Goal: Information Seeking & Learning: Understand process/instructions

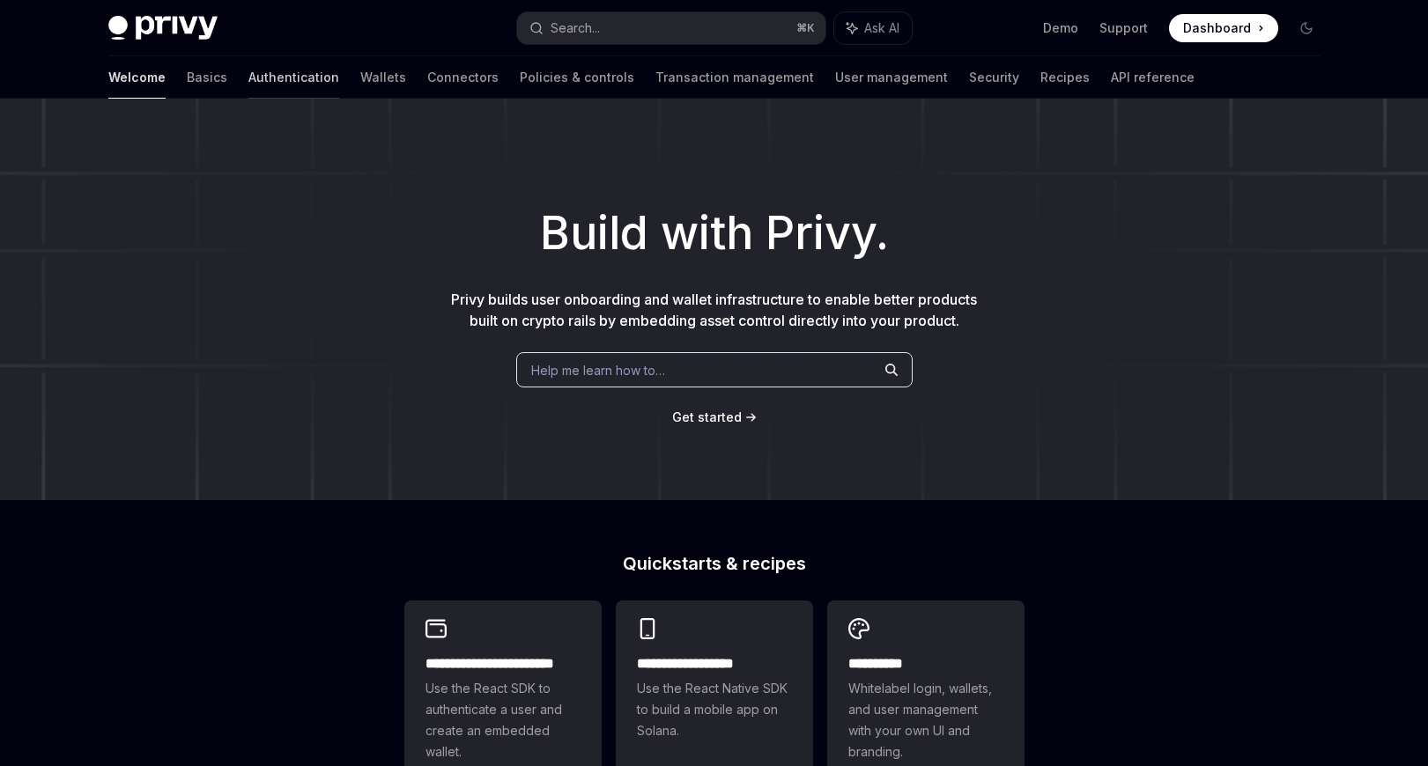
click at [248, 80] on link "Authentication" at bounding box center [293, 77] width 91 height 42
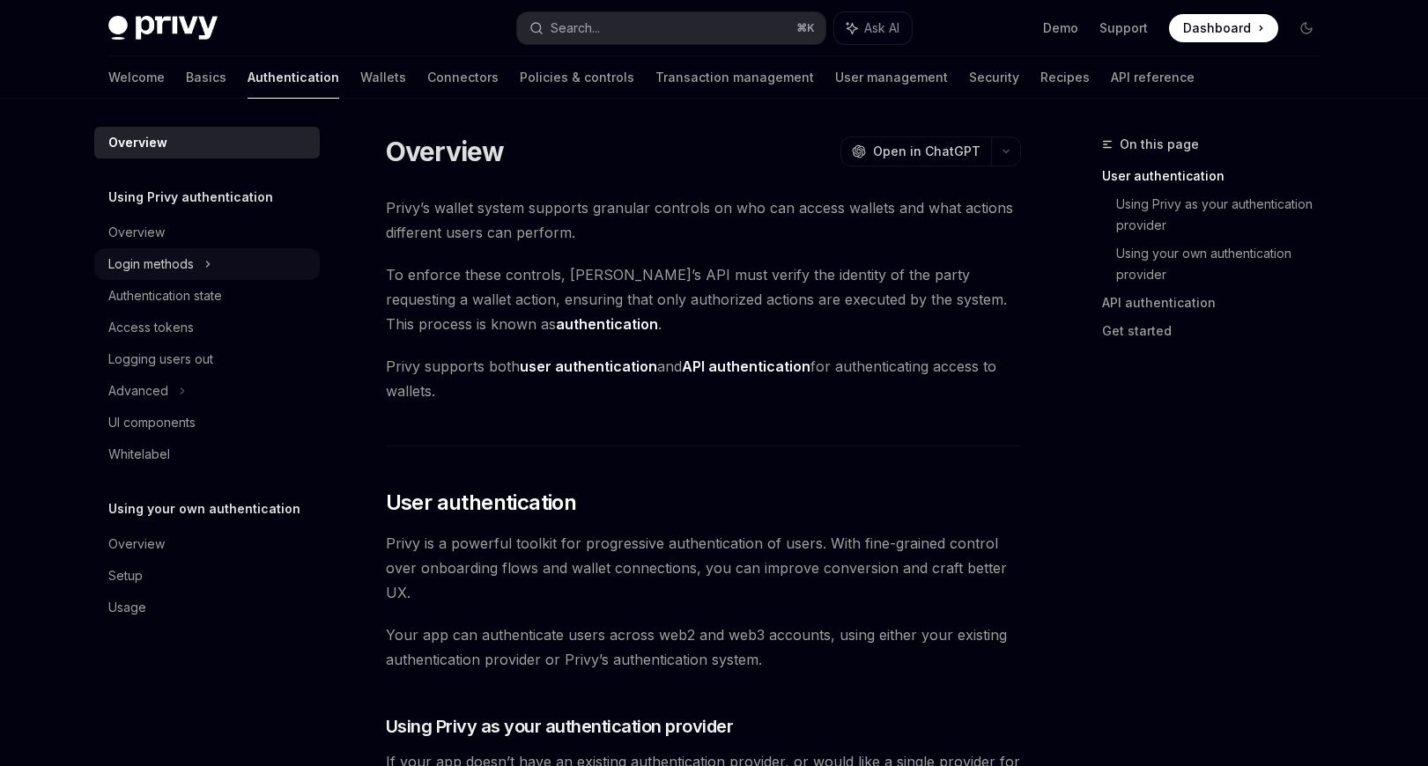
click at [180, 263] on div "Login methods" at bounding box center [150, 264] width 85 height 21
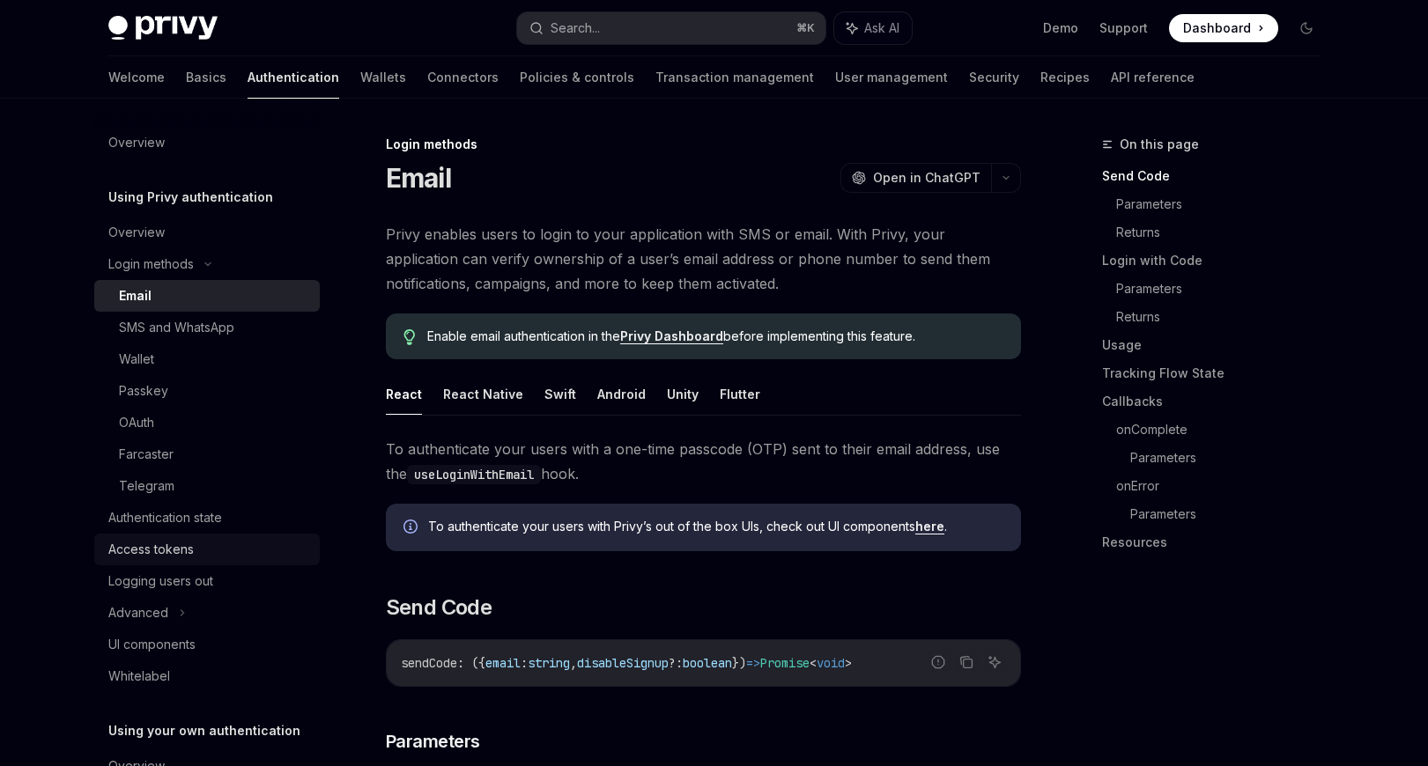
click at [166, 554] on div "Access tokens" at bounding box center [150, 549] width 85 height 21
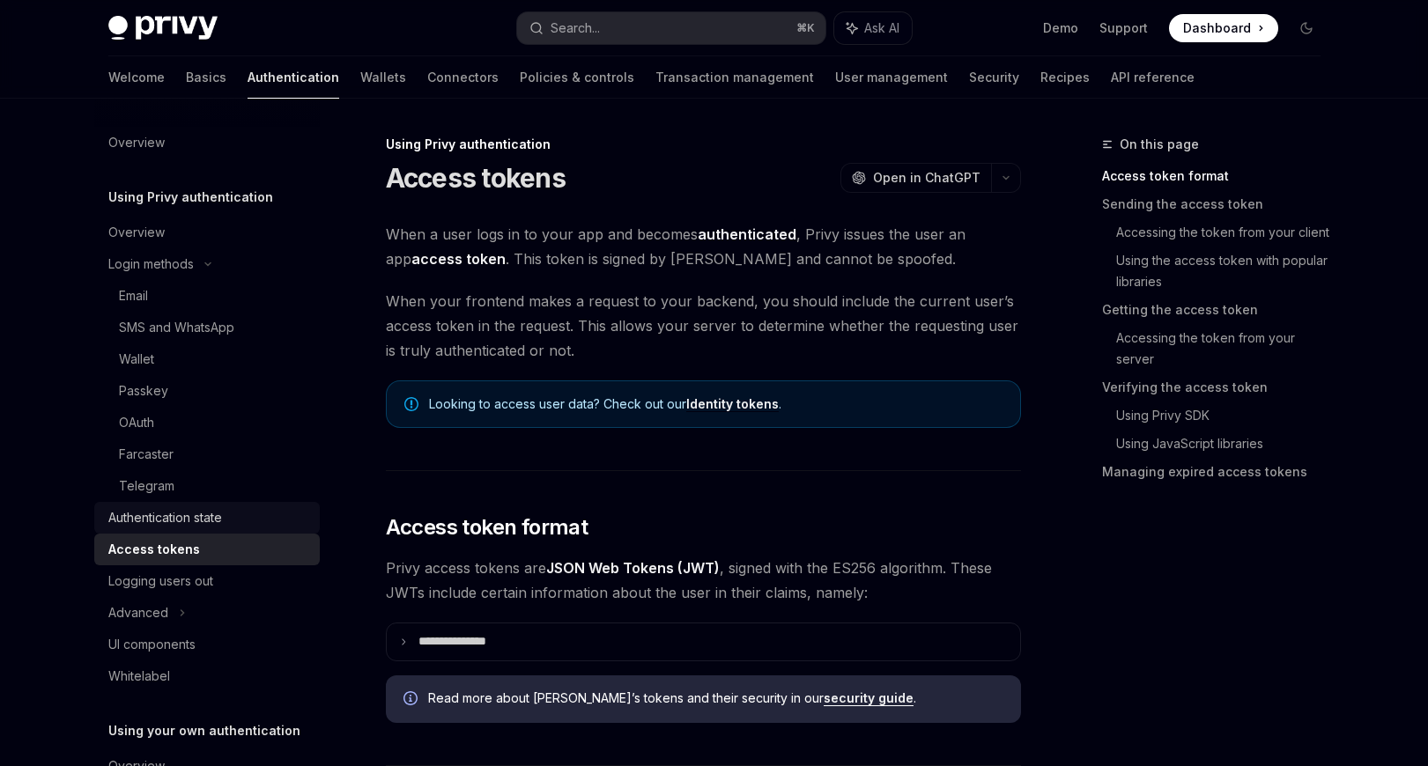
click at [177, 527] on div "Authentication state" at bounding box center [165, 517] width 114 height 21
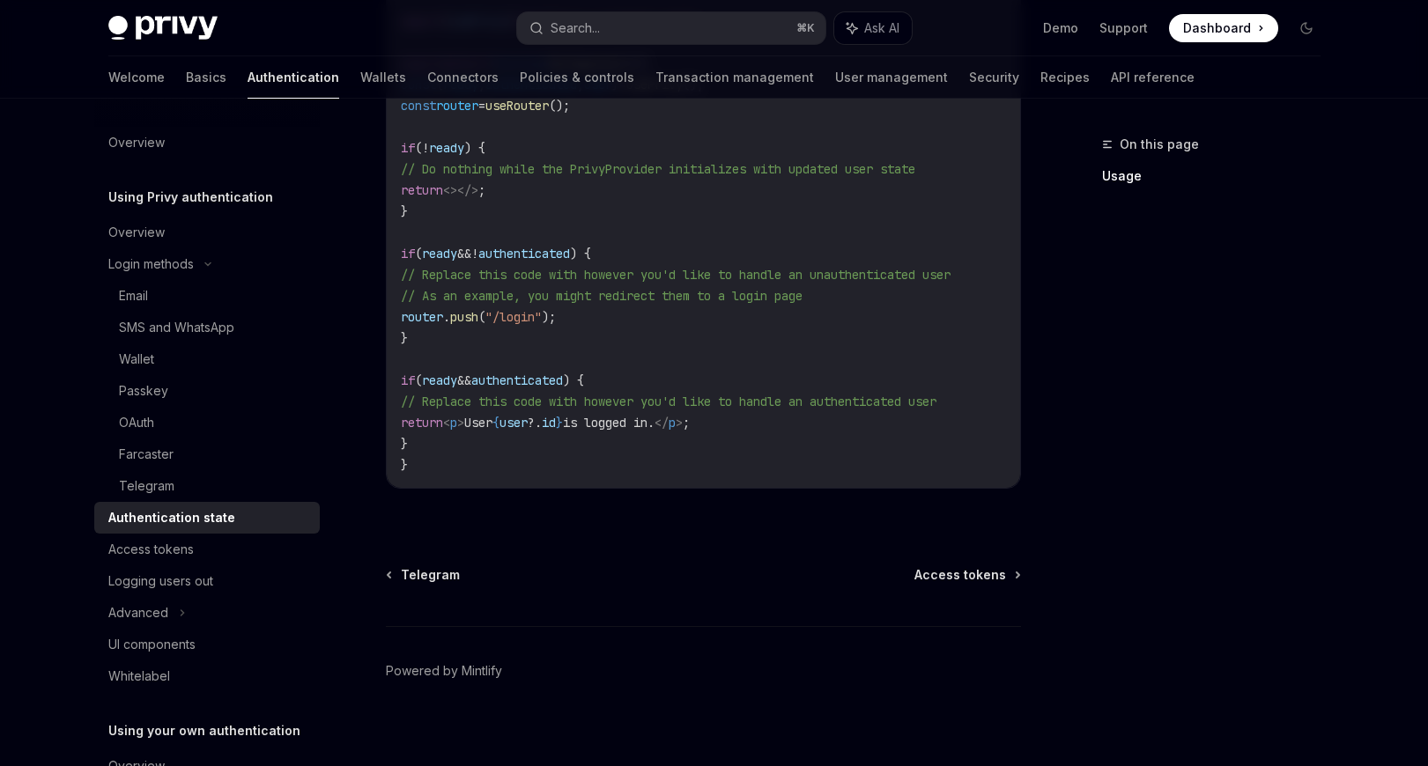
scroll to position [733, 0]
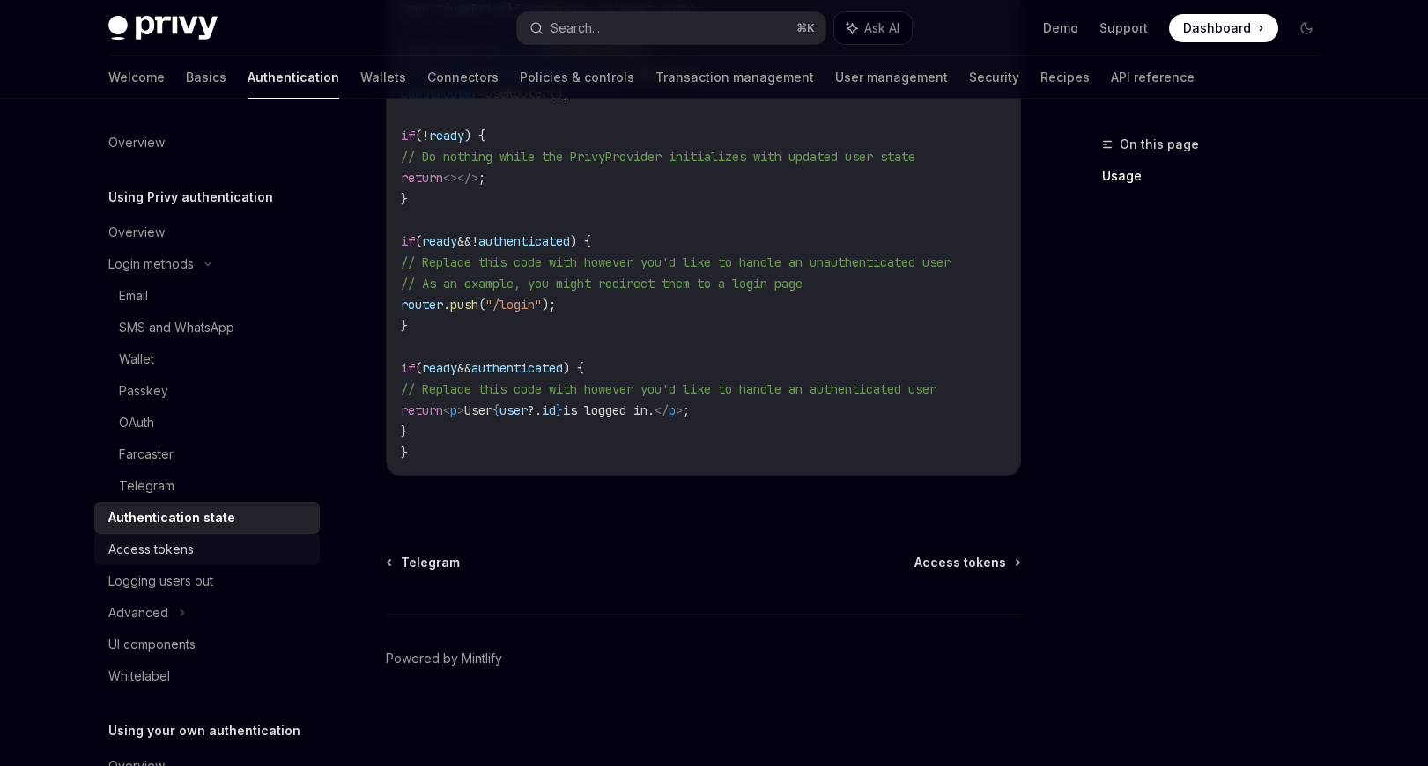
click at [182, 551] on div "Access tokens" at bounding box center [150, 549] width 85 height 21
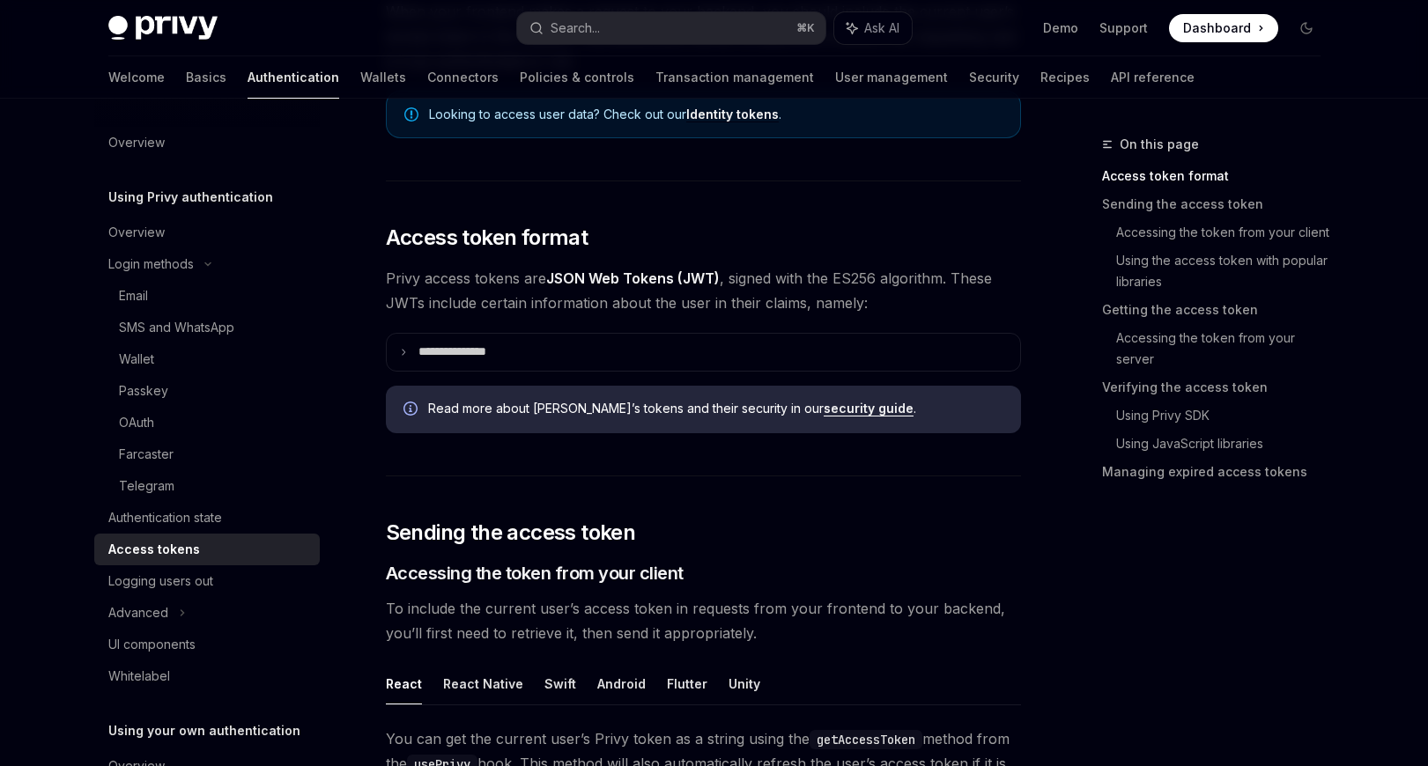
scroll to position [299, 0]
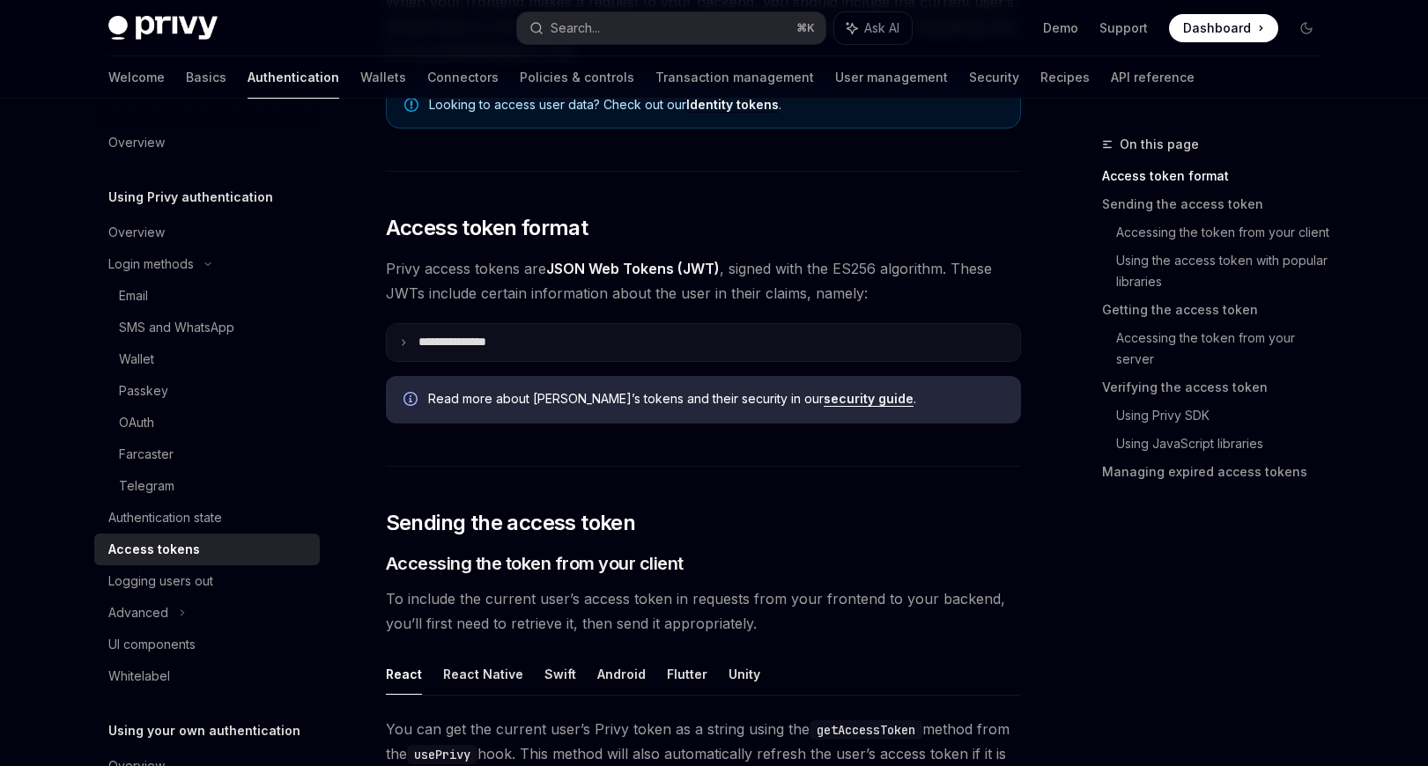
click at [654, 351] on summary "**********" at bounding box center [703, 342] width 633 height 37
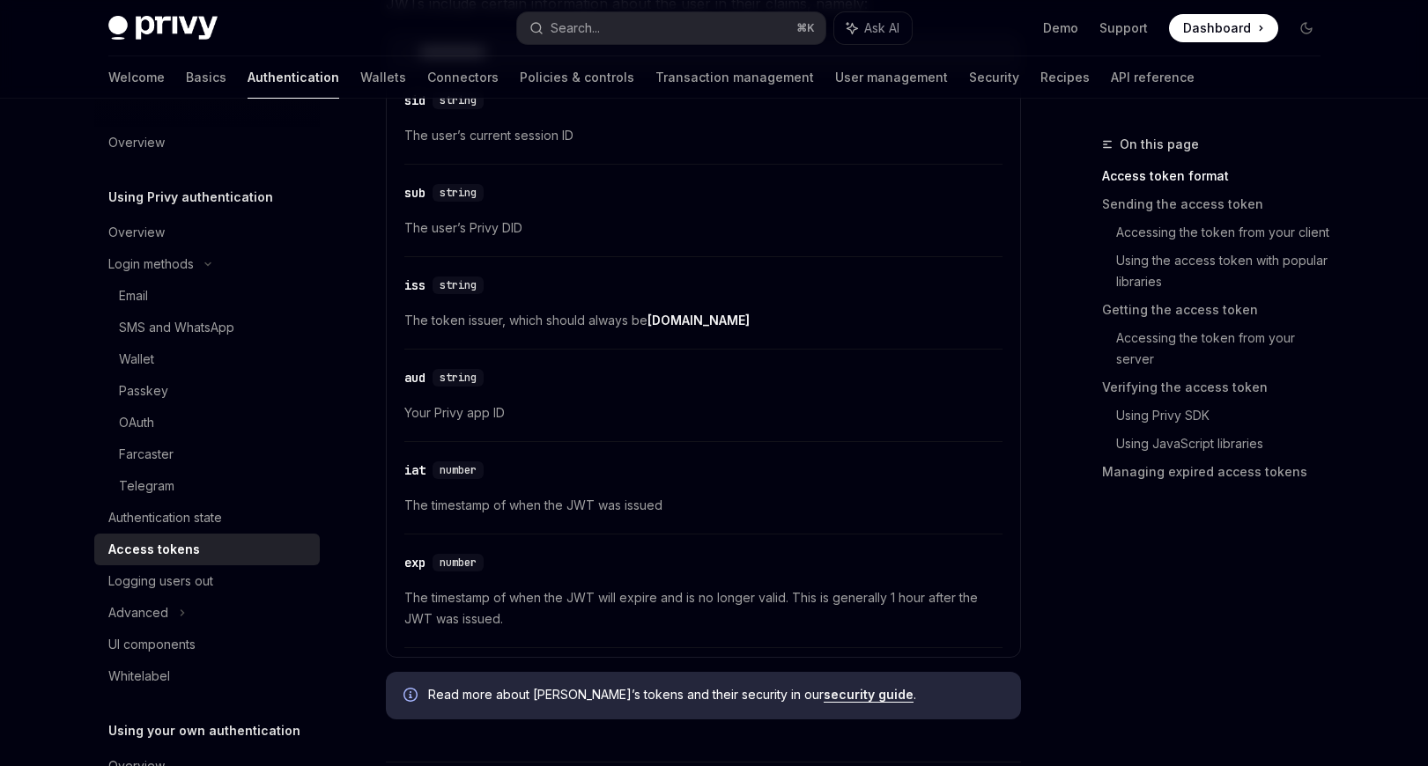
scroll to position [591, 0]
click at [823, 697] on link "security guide" at bounding box center [868, 693] width 90 height 16
type textarea "*"
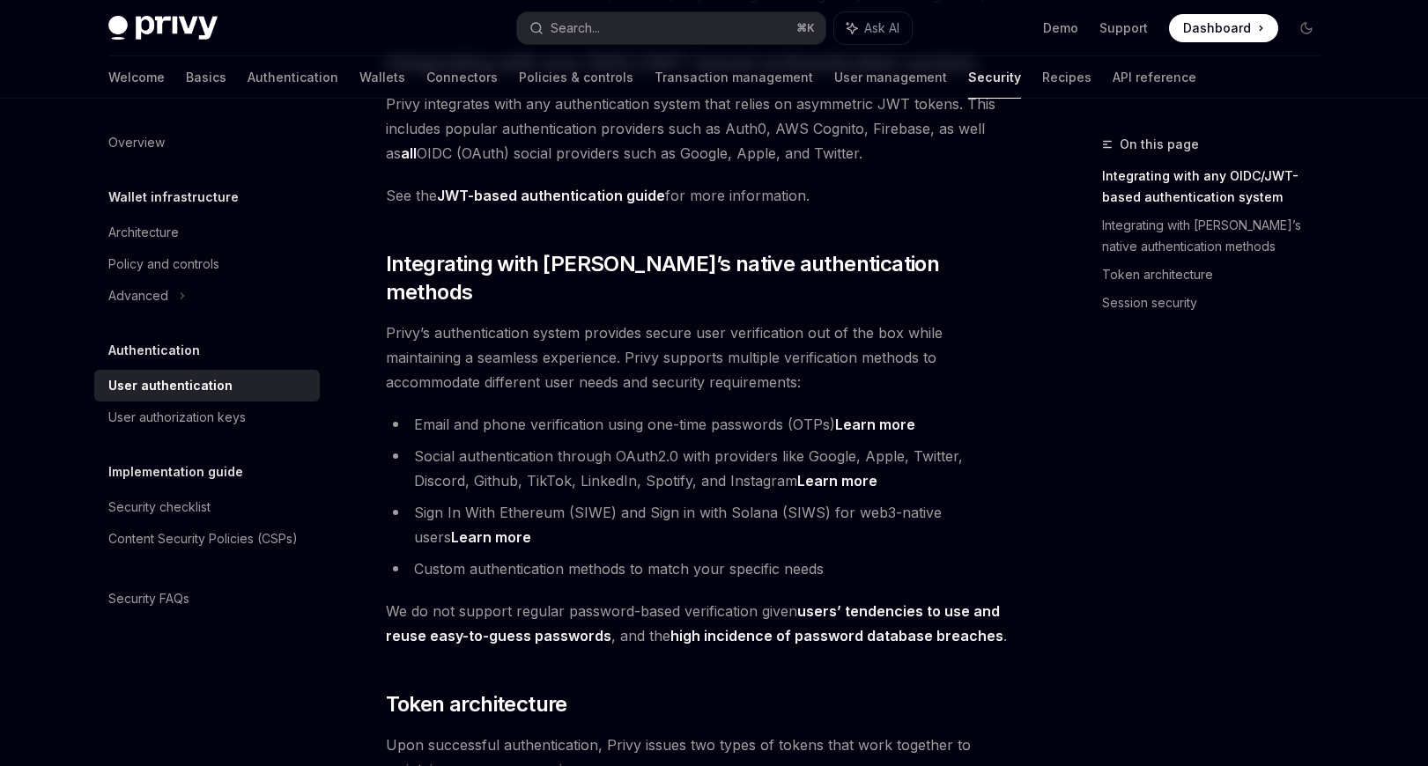
scroll to position [360, 0]
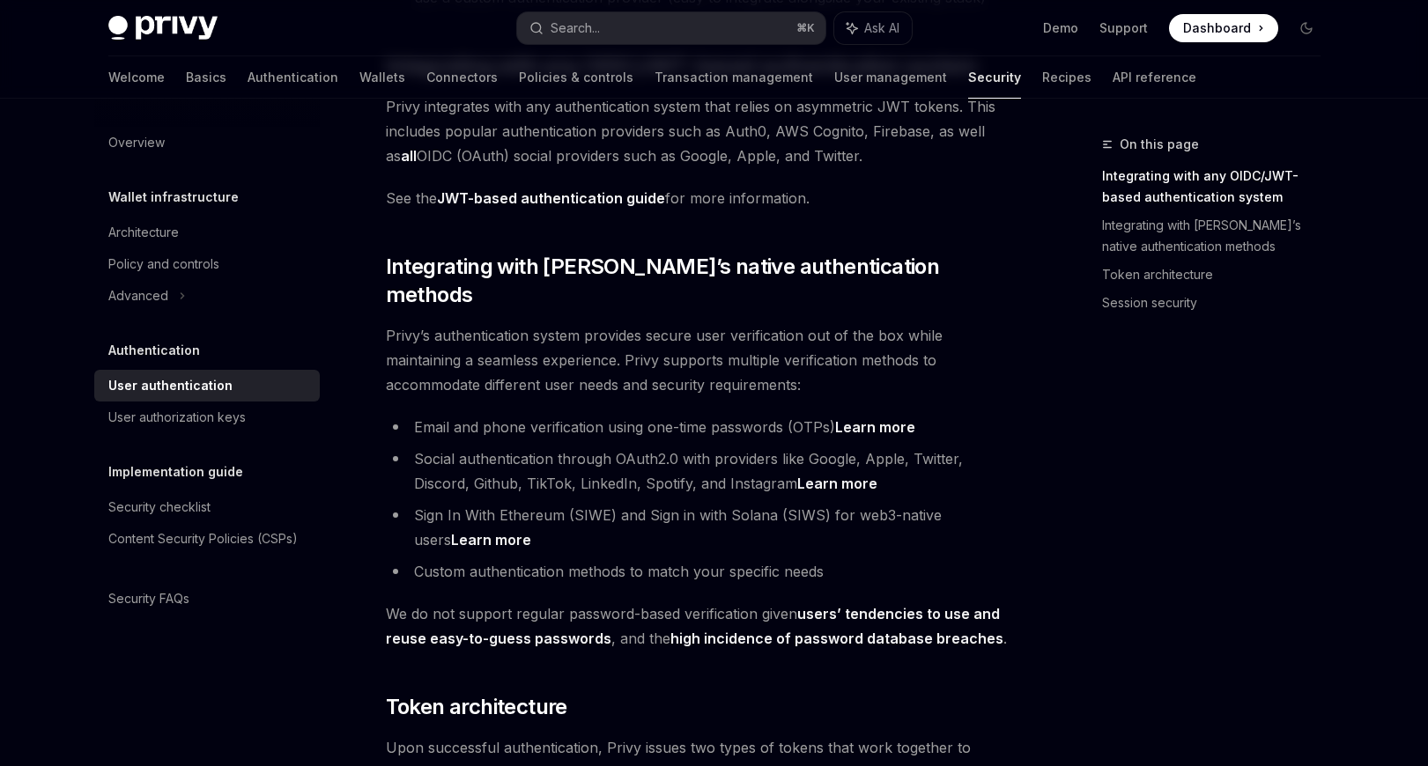
click at [429, 231] on div "Privy’s embedded wallets are fully compatible with any authentication provider …" at bounding box center [703, 737] width 635 height 1751
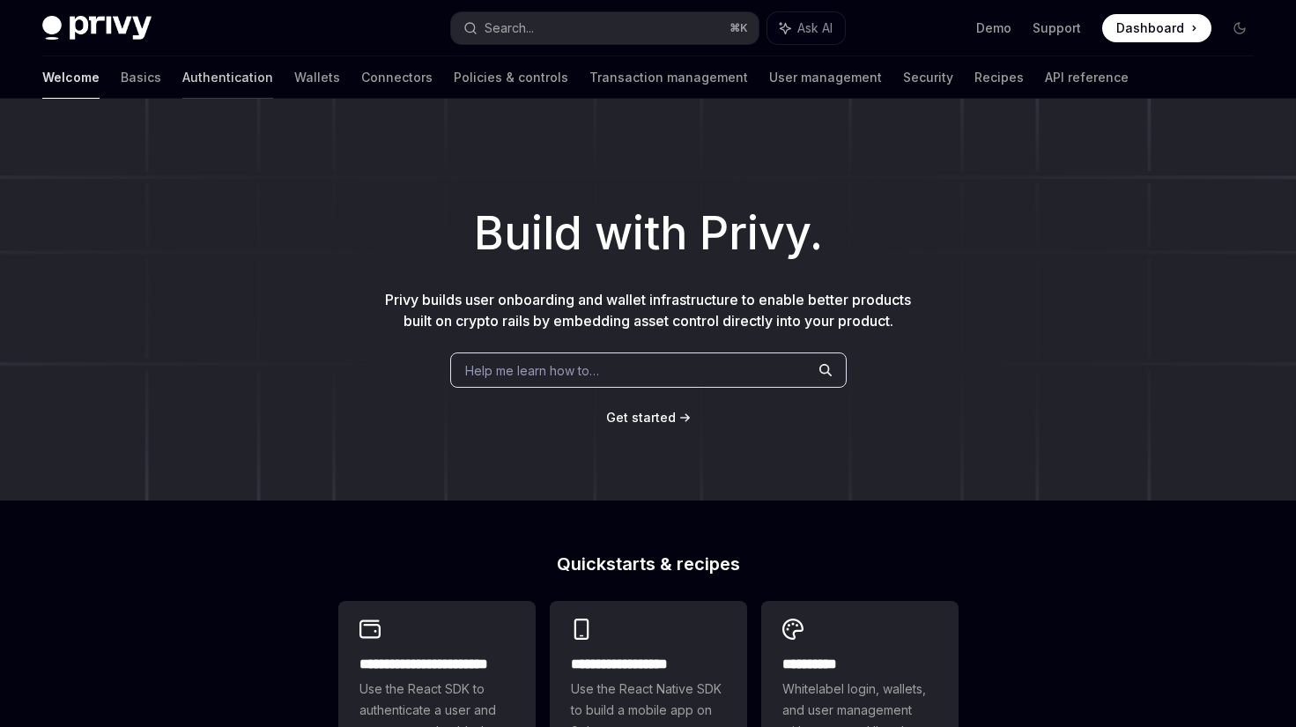
click at [182, 80] on link "Authentication" at bounding box center [227, 77] width 91 height 42
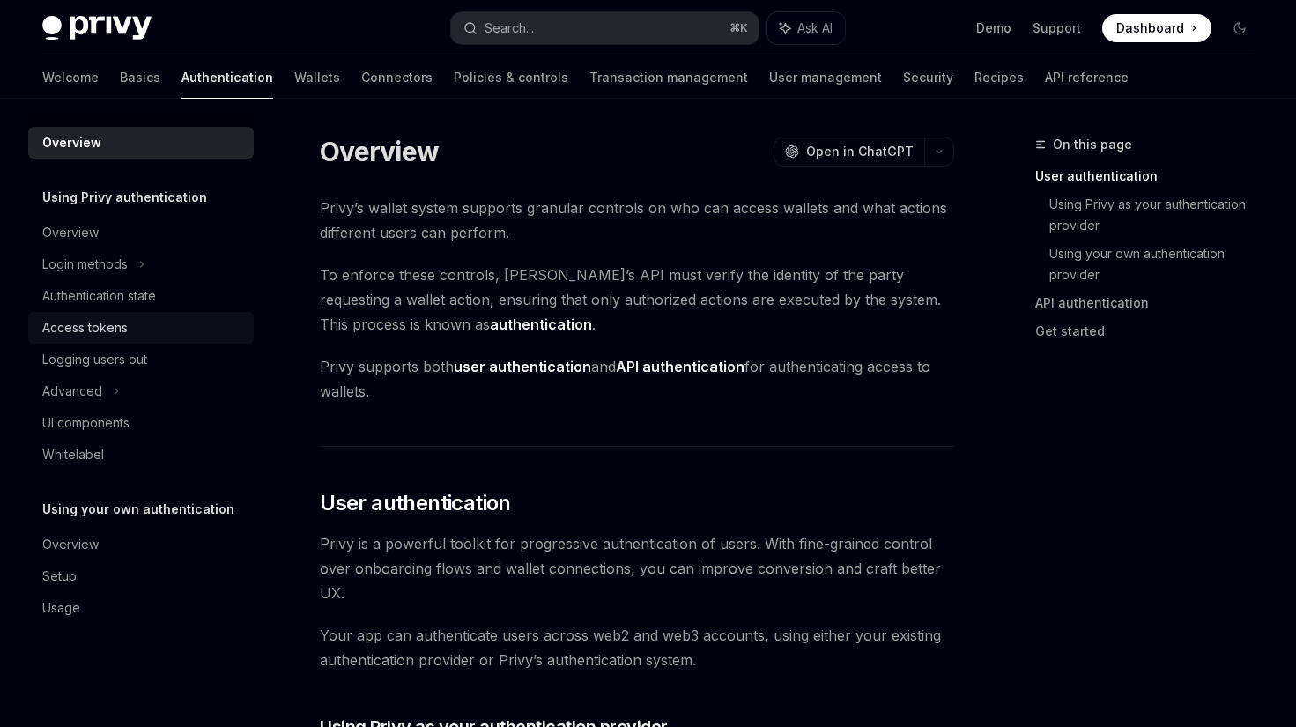
click at [154, 333] on div "Access tokens" at bounding box center [142, 327] width 201 height 21
type textarea "*"
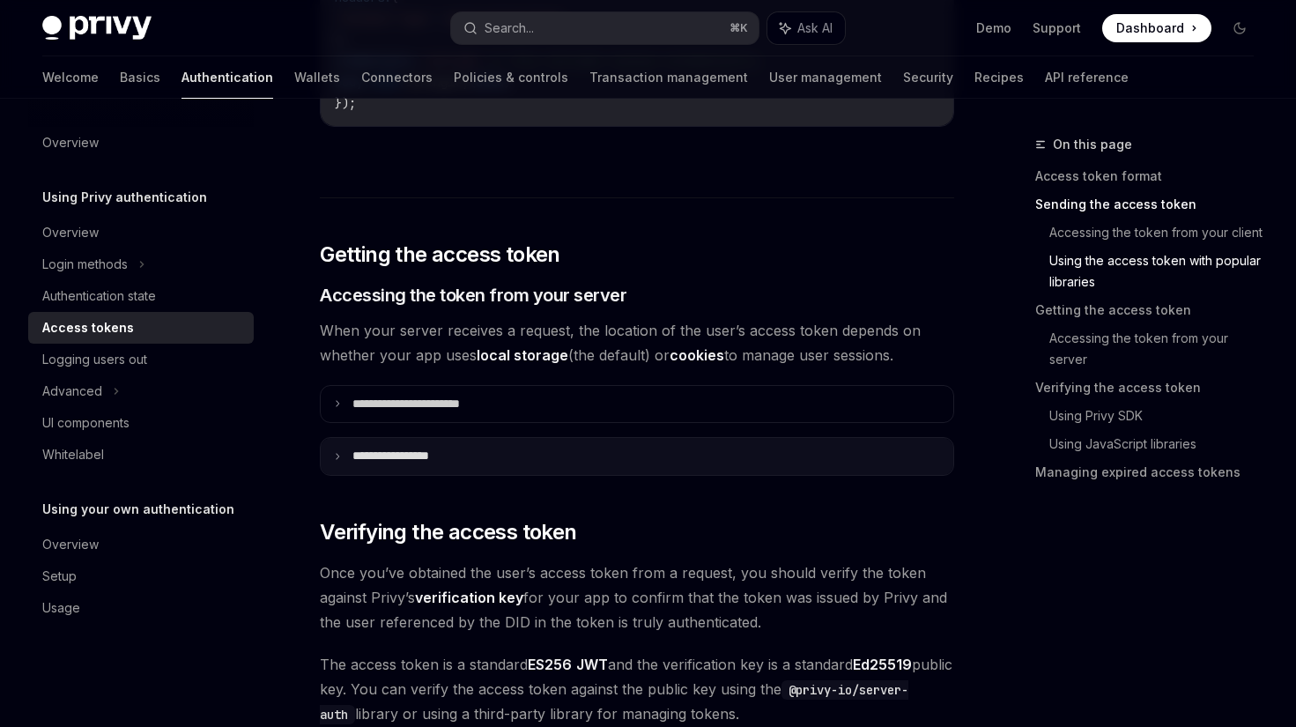
scroll to position [2113, 0]
click at [554, 462] on summary "**********" at bounding box center [637, 455] width 632 height 37
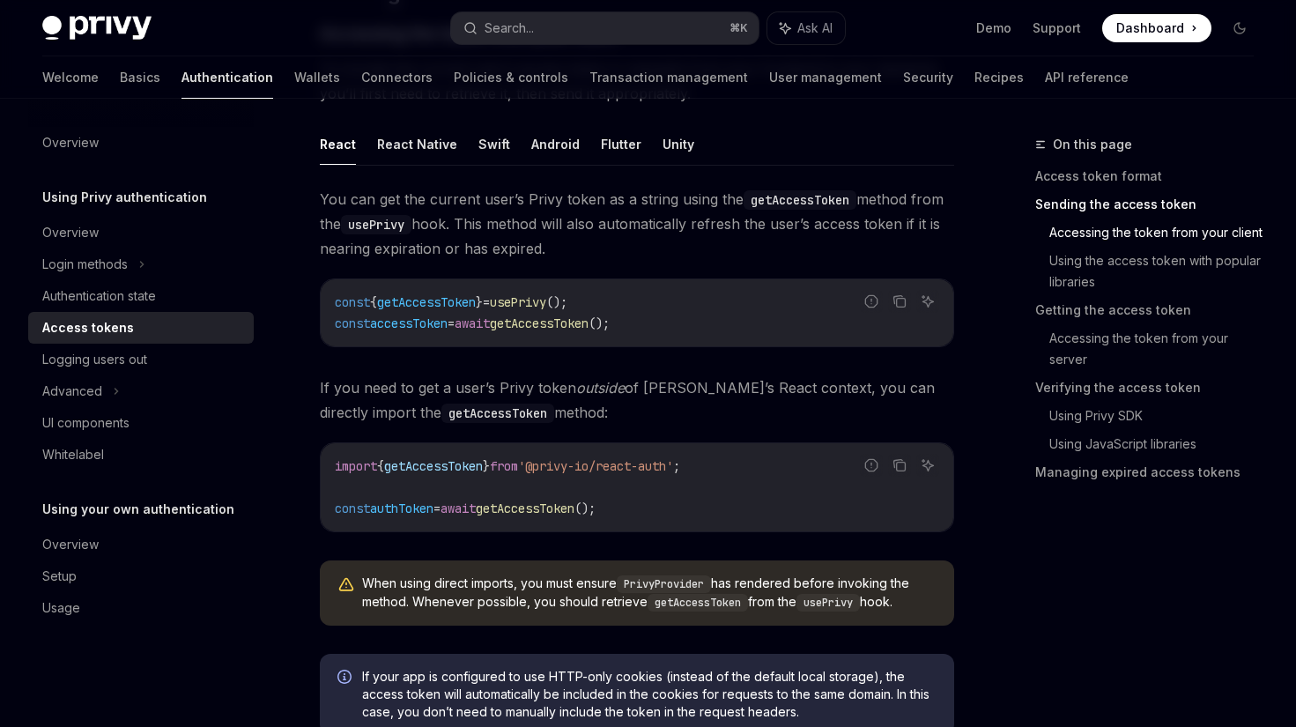
scroll to position [819, 0]
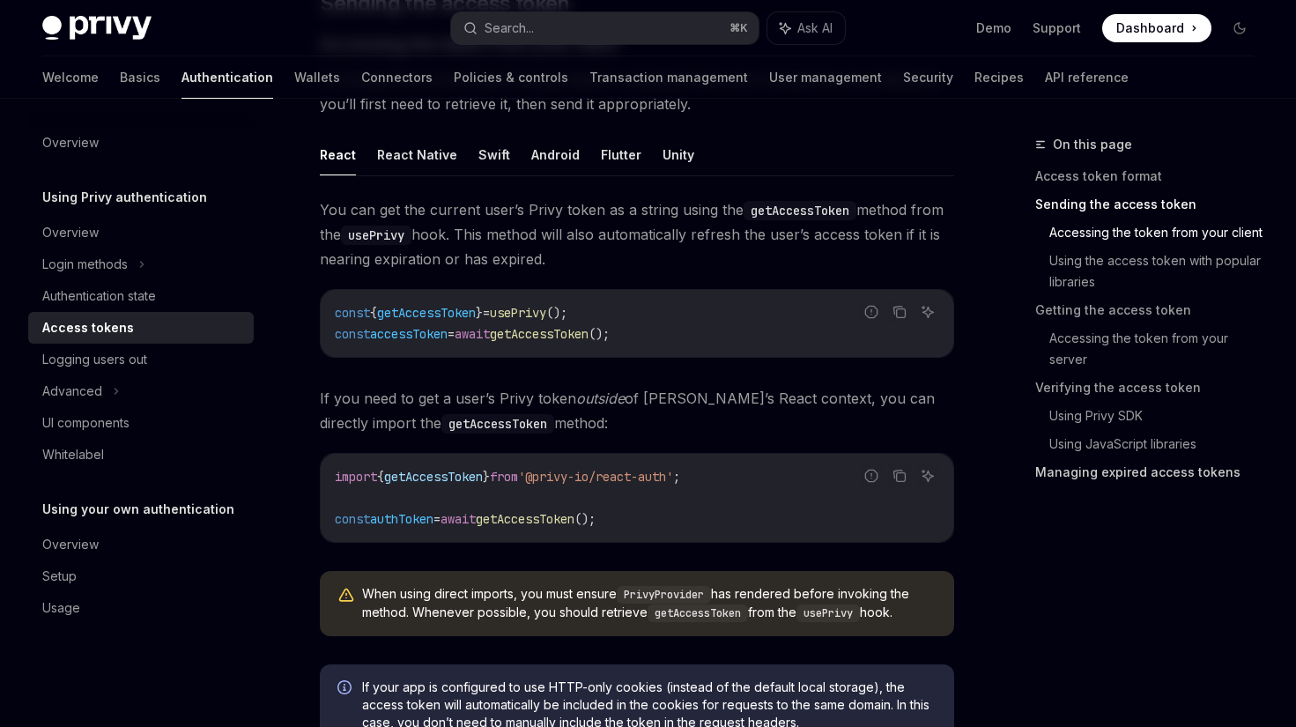
click at [1136, 476] on link "Managing expired access tokens" at bounding box center [1151, 472] width 233 height 28
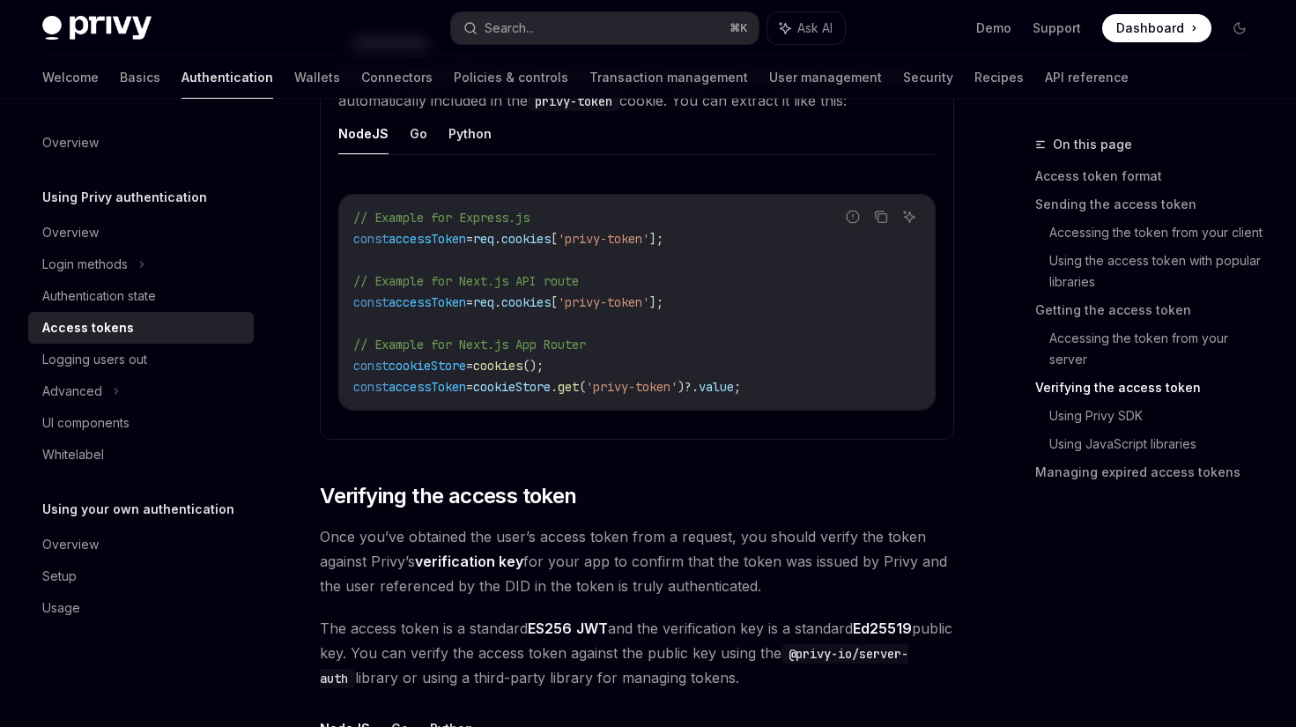
scroll to position [2518, 0]
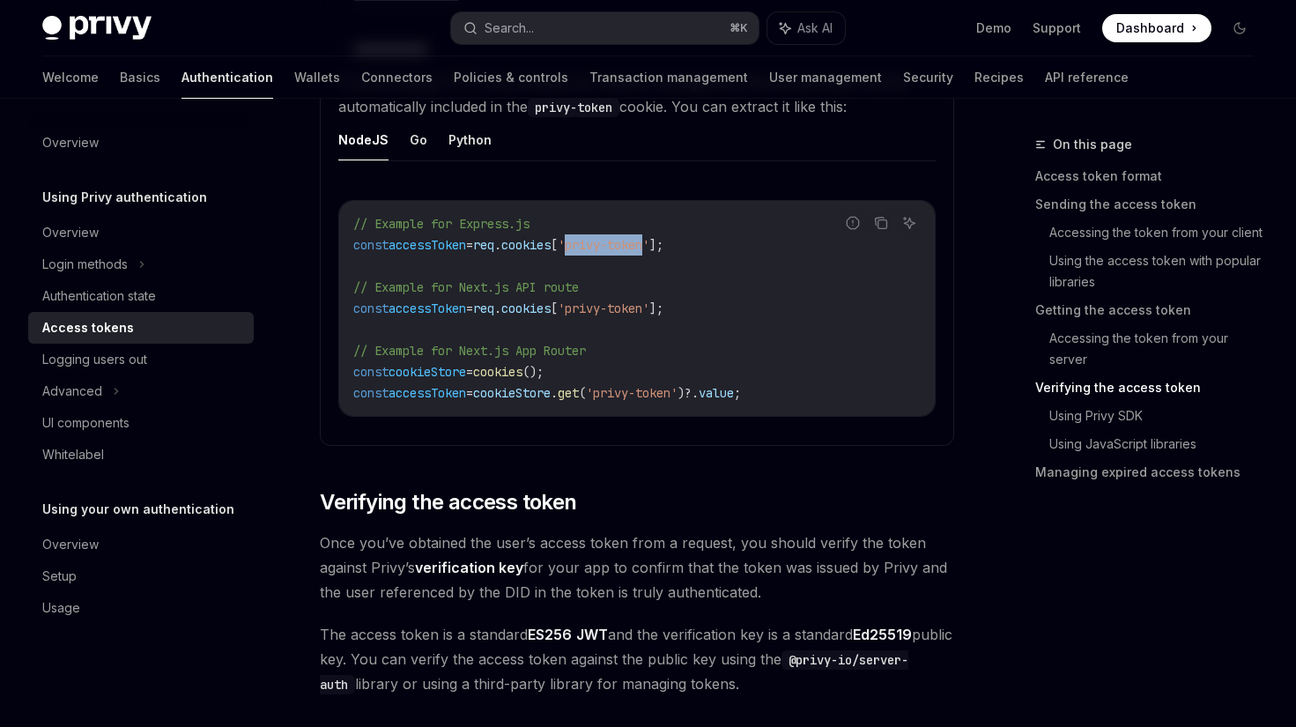
drag, startPoint x: 680, startPoint y: 247, endPoint x: 596, endPoint y: 253, distance: 83.8
click at [596, 253] on code "// Example for Express.js const accessToken = req . cookies [ 'privy-token' ]; …" at bounding box center [636, 308] width 567 height 190
copy span "privy-token"
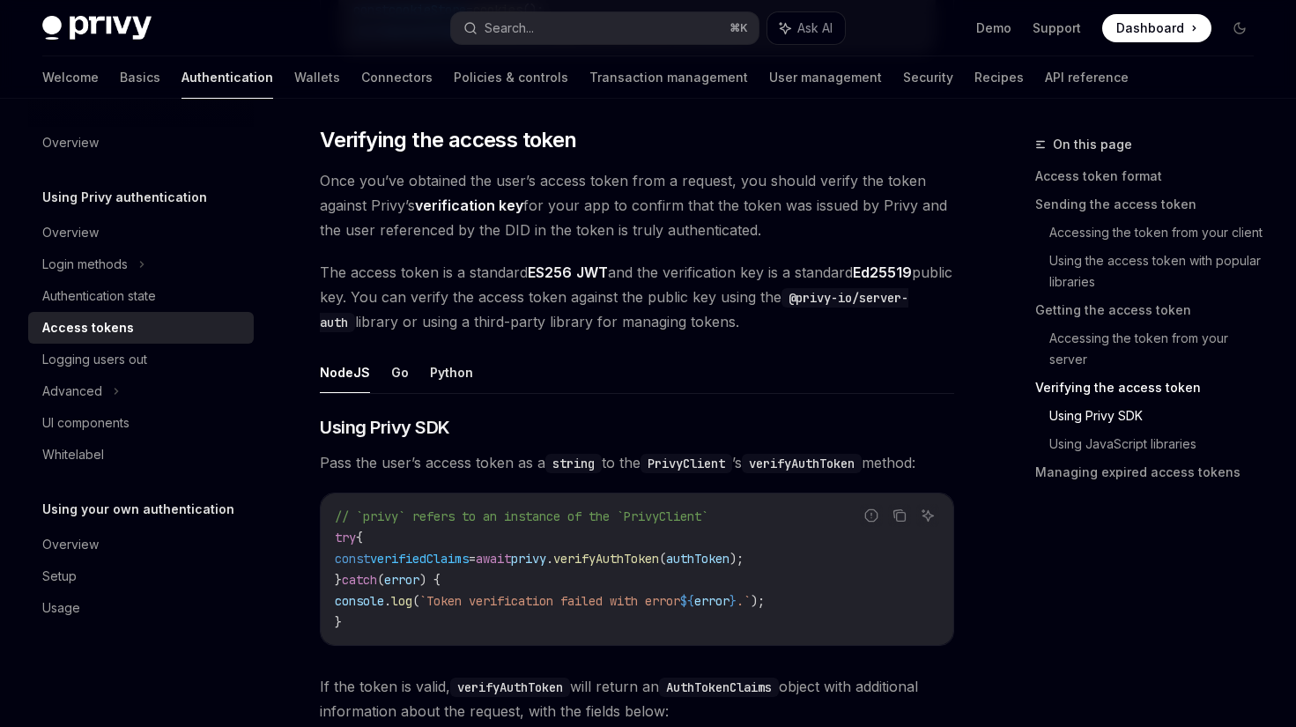
scroll to position [2913, 0]
